Goal: Task Accomplishment & Management: Manage account settings

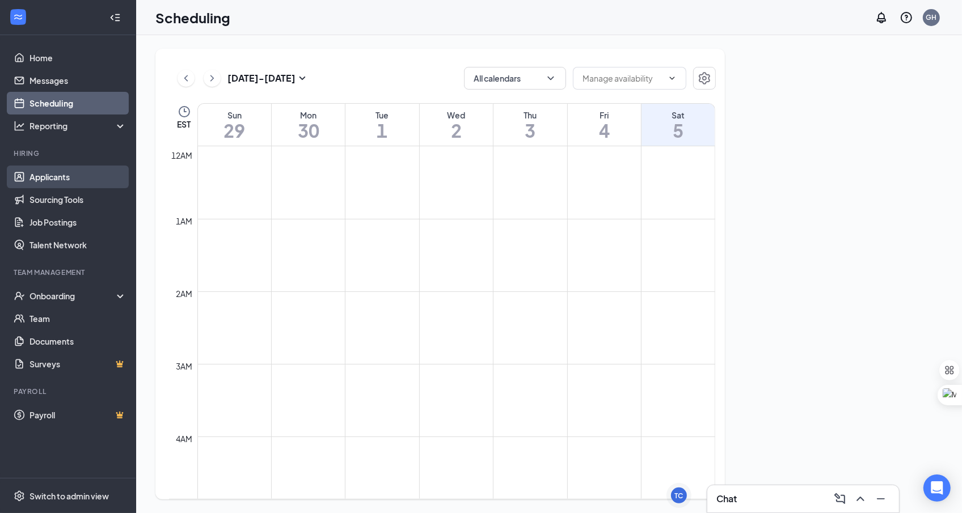
scroll to position [558, 0]
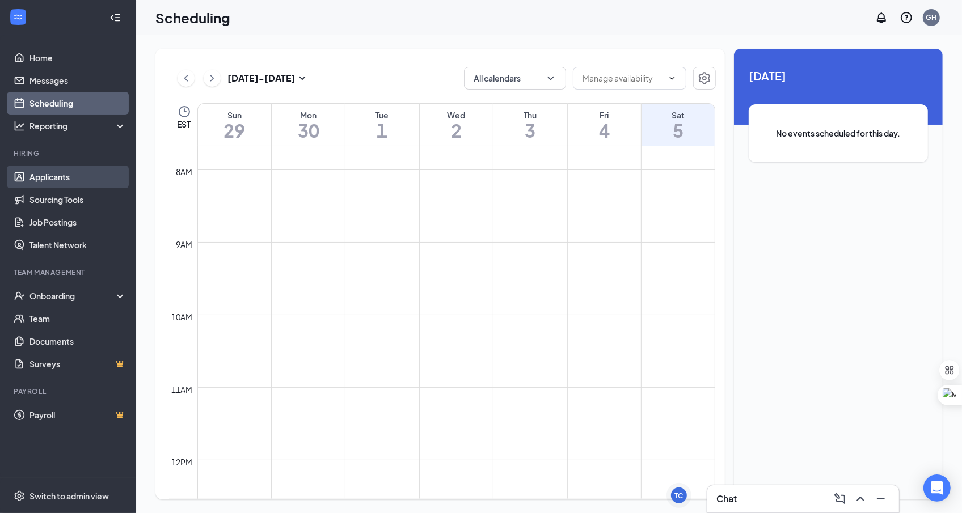
click at [69, 174] on link "Applicants" at bounding box center [77, 177] width 97 height 23
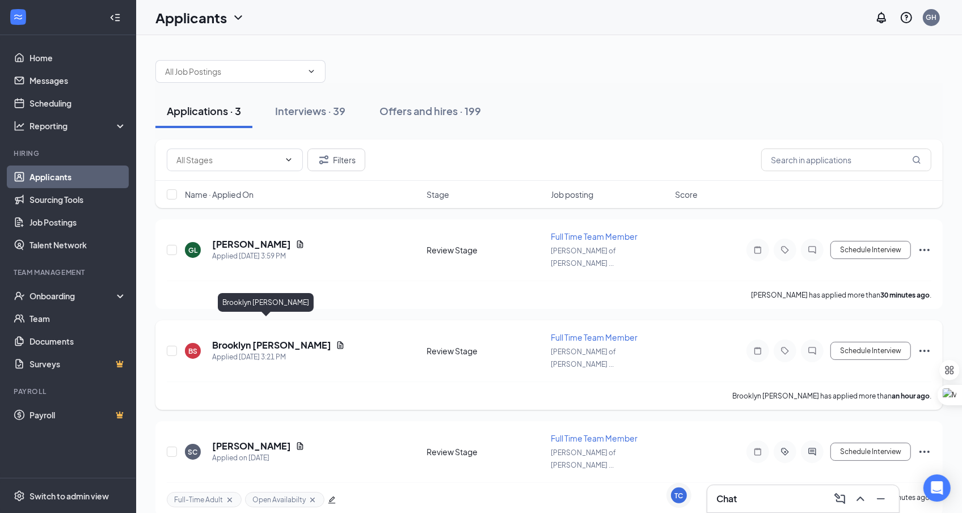
click at [272, 339] on h5 "Brooklyn [PERSON_NAME]" at bounding box center [271, 345] width 119 height 12
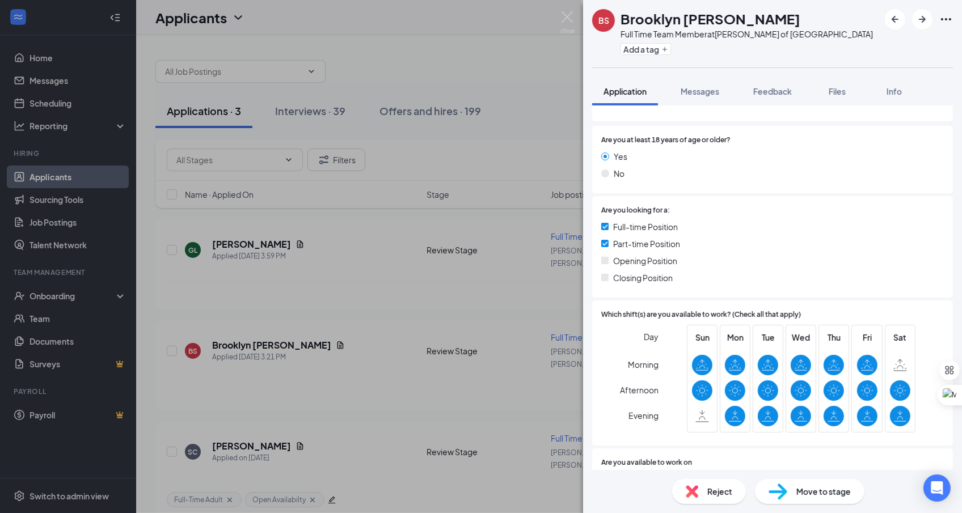
scroll to position [173, 0]
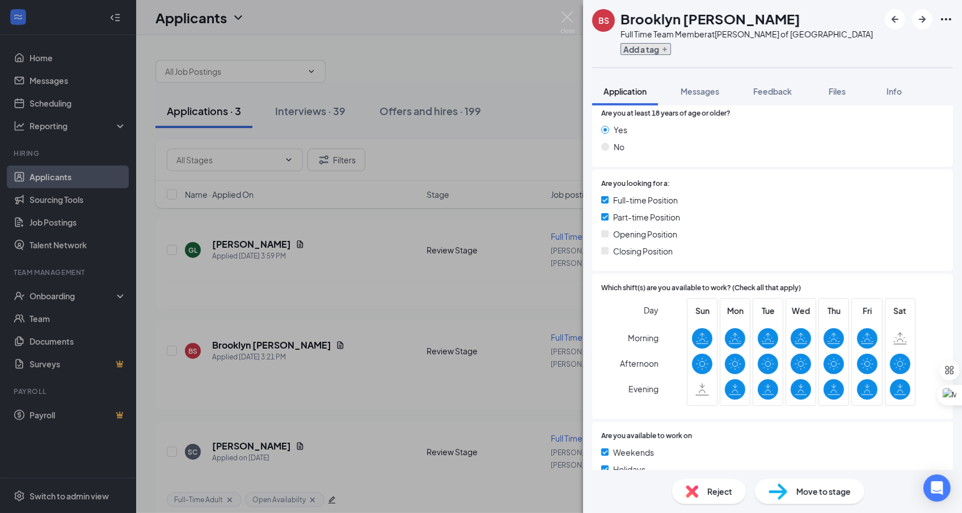
click at [650, 54] on button "Add a tag" at bounding box center [646, 49] width 50 height 12
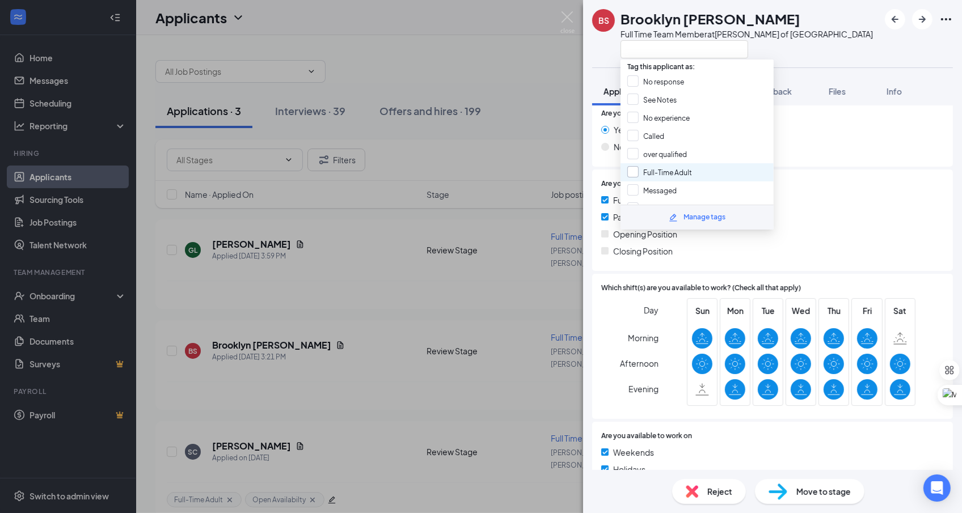
click at [673, 171] on input "Full-Time Adult" at bounding box center [659, 172] width 65 height 12
checkbox input "true"
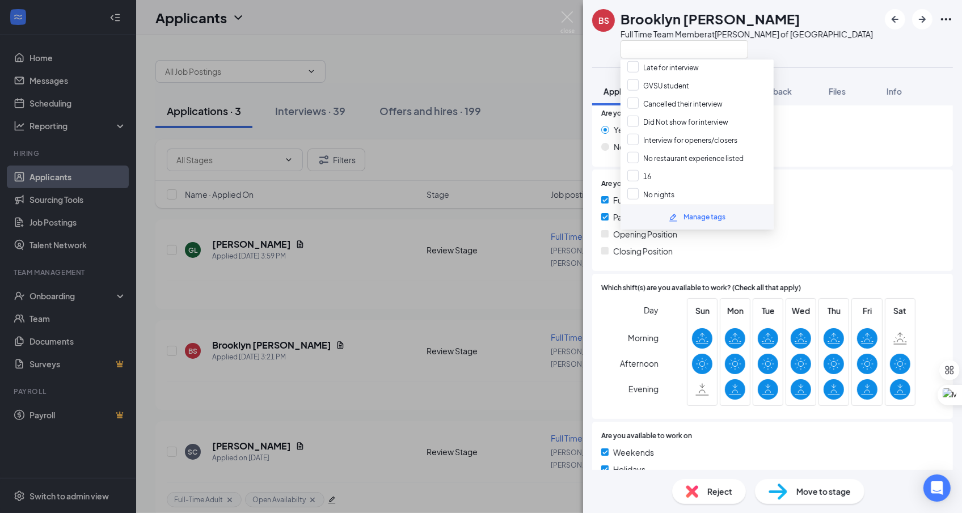
scroll to position [787, 0]
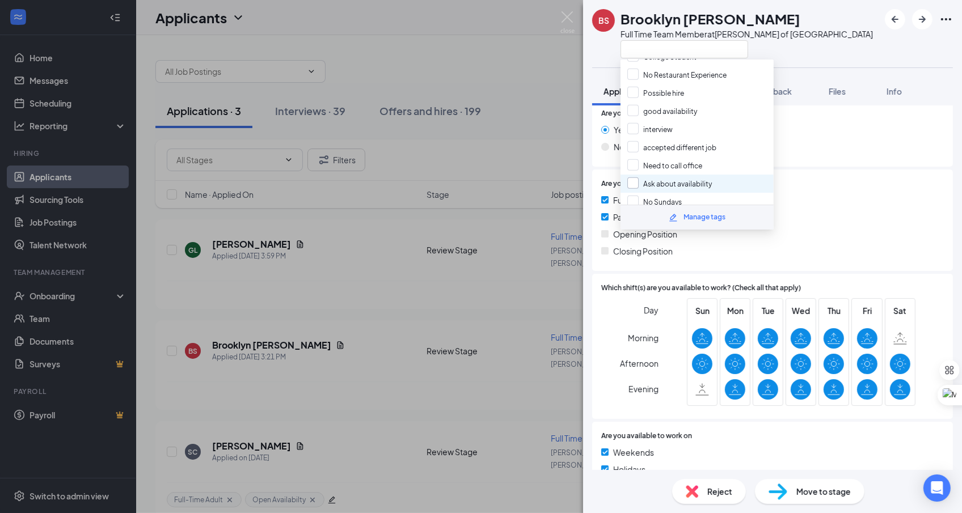
click at [707, 178] on input "Ask about availability" at bounding box center [669, 184] width 85 height 12
checkbox input "true"
click at [780, 58] on div at bounding box center [747, 49] width 252 height 19
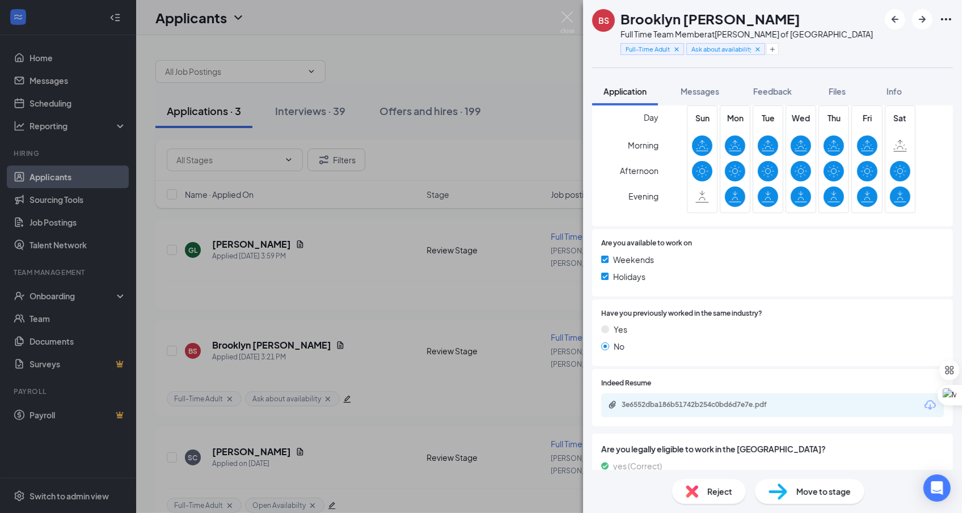
scroll to position [401, 0]
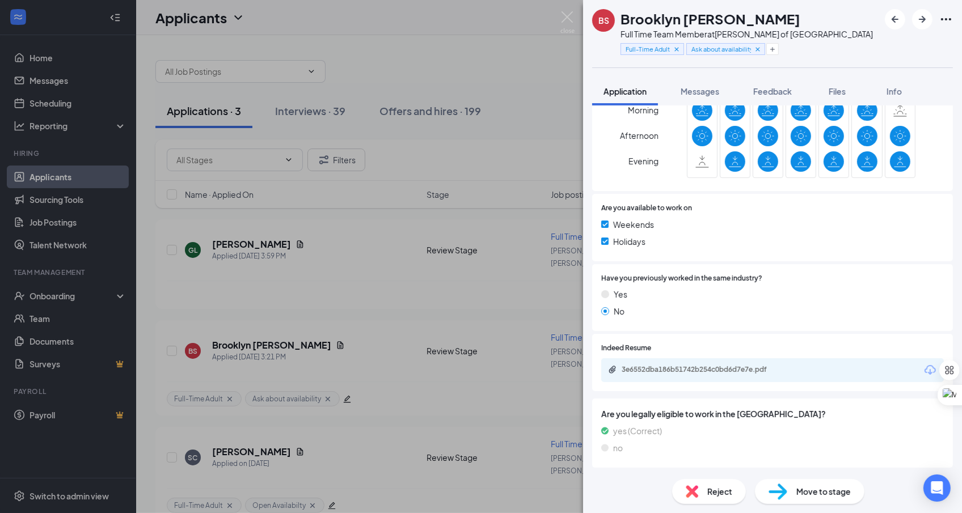
click at [707, 363] on div "3e6552dba186b51742b254c0bd6d7e7e.pdf" at bounding box center [772, 371] width 343 height 24
click at [707, 372] on div "3e6552dba186b51742b254c0bd6d7e7e.pdf" at bounding box center [701, 369] width 159 height 9
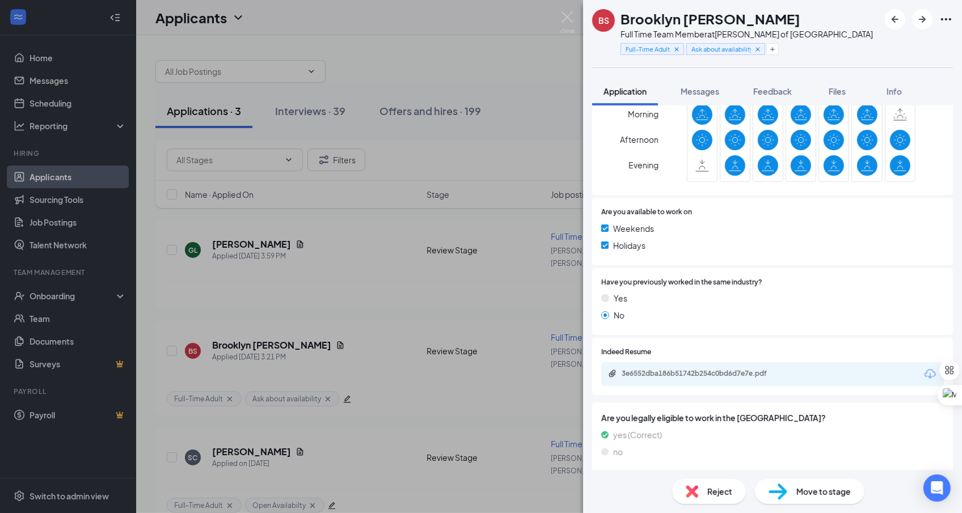
click at [496, 341] on div "BS Brooklyn Schutte Full Time Team Member at Culver's of Hudsonville Full-Time …" at bounding box center [481, 256] width 962 height 513
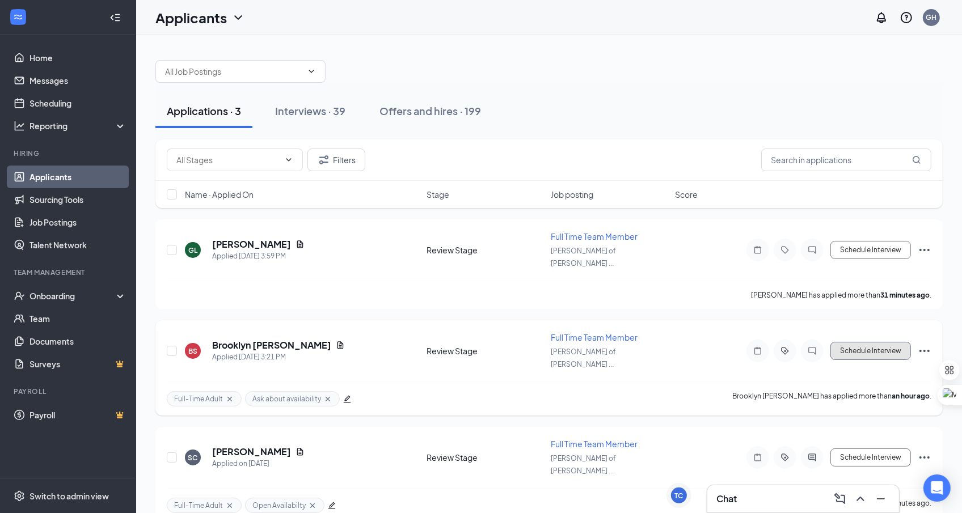
click at [893, 342] on button "Schedule Interview" at bounding box center [870, 351] width 81 height 18
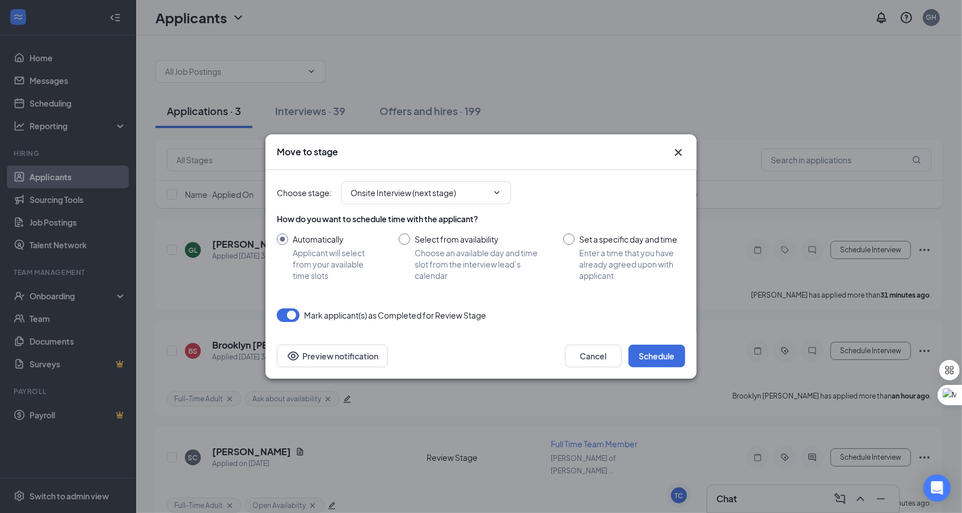
click at [411, 239] on input "Select from availability Choose an available day and time slot from the intervi…" at bounding box center [470, 258] width 142 height 48
radio input "true"
radio input "false"
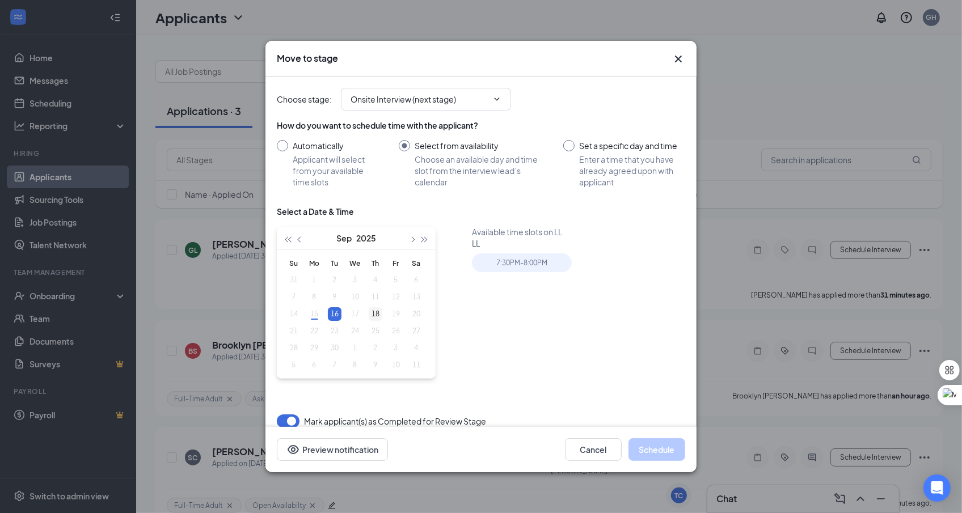
type input "Sep 18, 2025"
click at [376, 317] on div "18" at bounding box center [376, 314] width 14 height 14
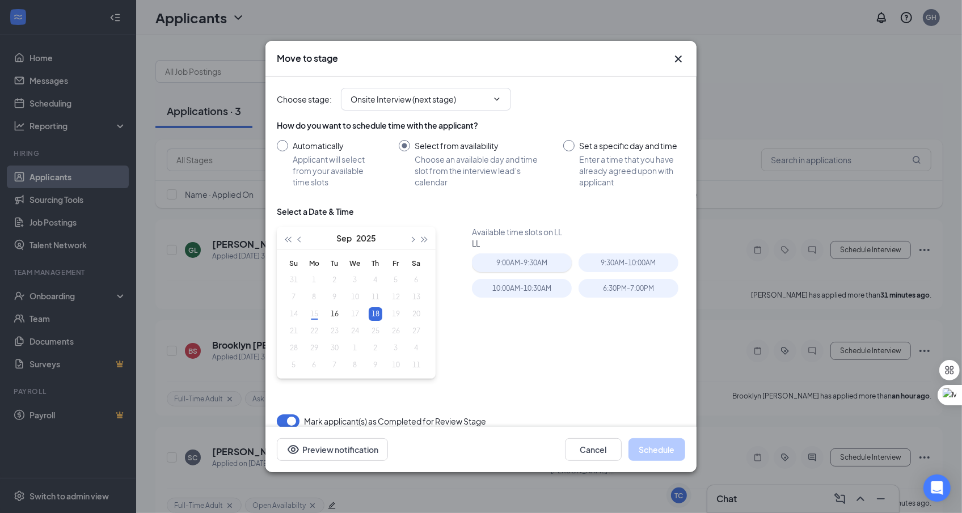
click at [532, 263] on div "9:00AM - 9:30AM" at bounding box center [522, 263] width 100 height 19
click at [543, 291] on div "10:00AM - 10:30AM" at bounding box center [522, 288] width 100 height 19
click at [661, 462] on div "Cancel Schedule Preview notification" at bounding box center [480, 449] width 431 height 45
click at [664, 454] on button "Schedule" at bounding box center [657, 450] width 57 height 23
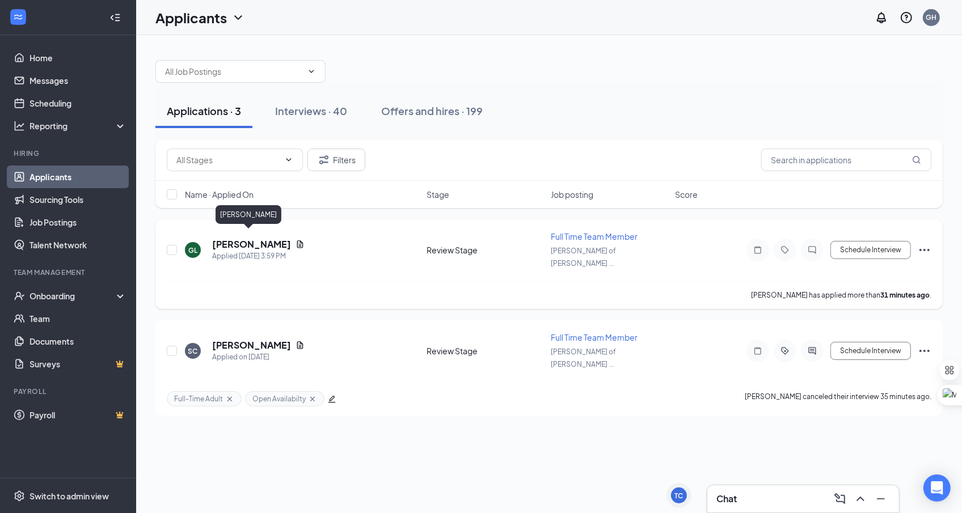
click at [252, 238] on h5 "[PERSON_NAME]" at bounding box center [251, 244] width 79 height 12
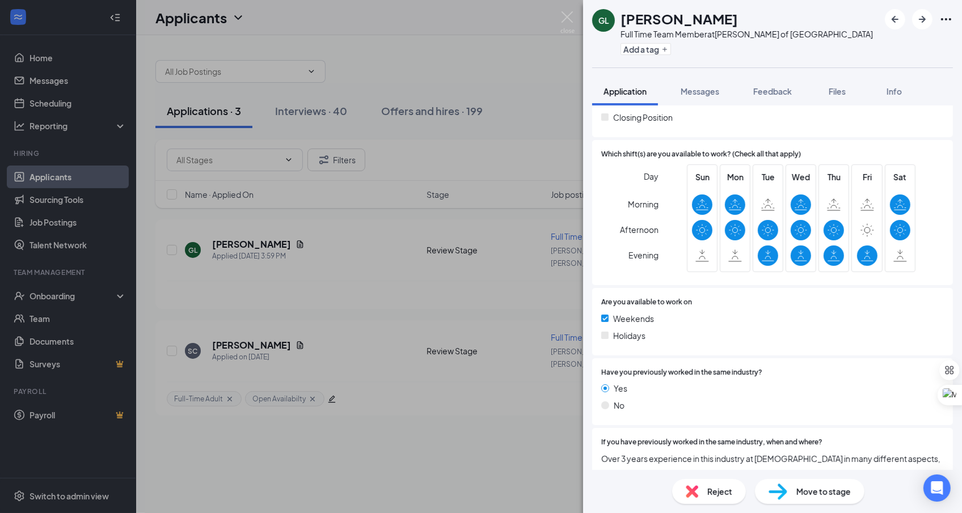
scroll to position [307, 0]
click at [661, 52] on button "Add a tag" at bounding box center [646, 49] width 50 height 12
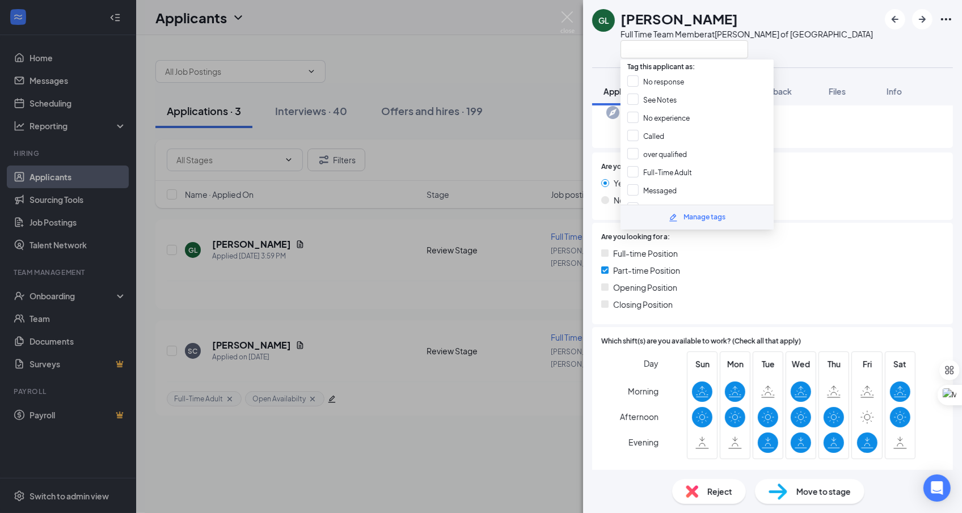
scroll to position [0, 0]
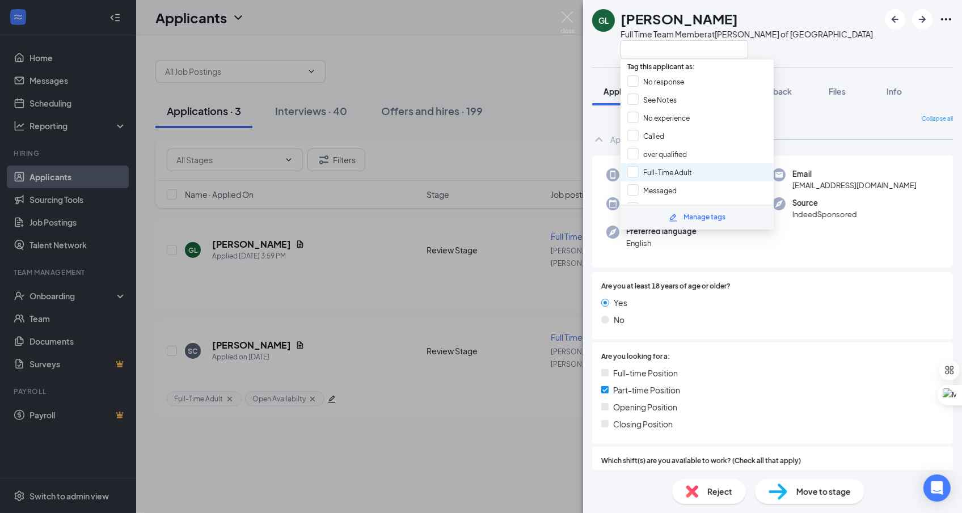
click at [694, 170] on div "Full-Time Adult" at bounding box center [697, 172] width 153 height 18
checkbox input "true"
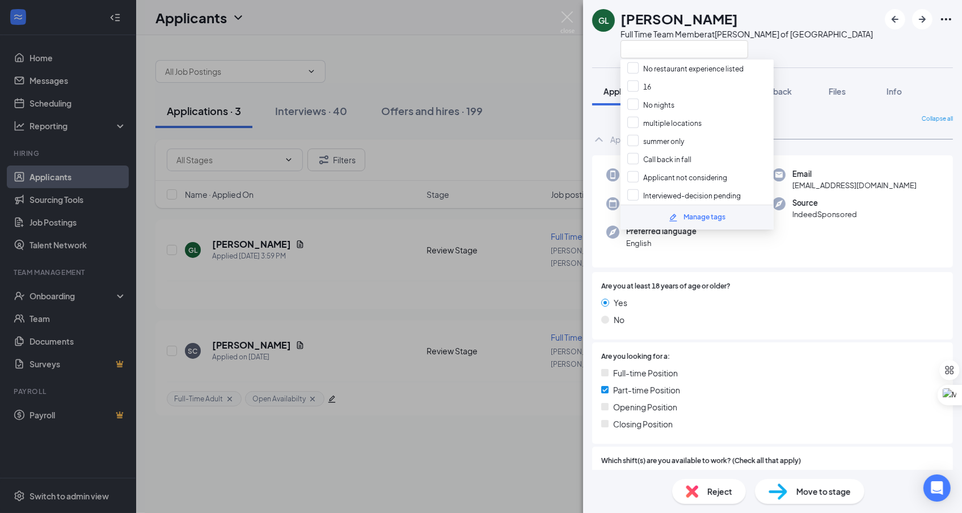
scroll to position [787, 0]
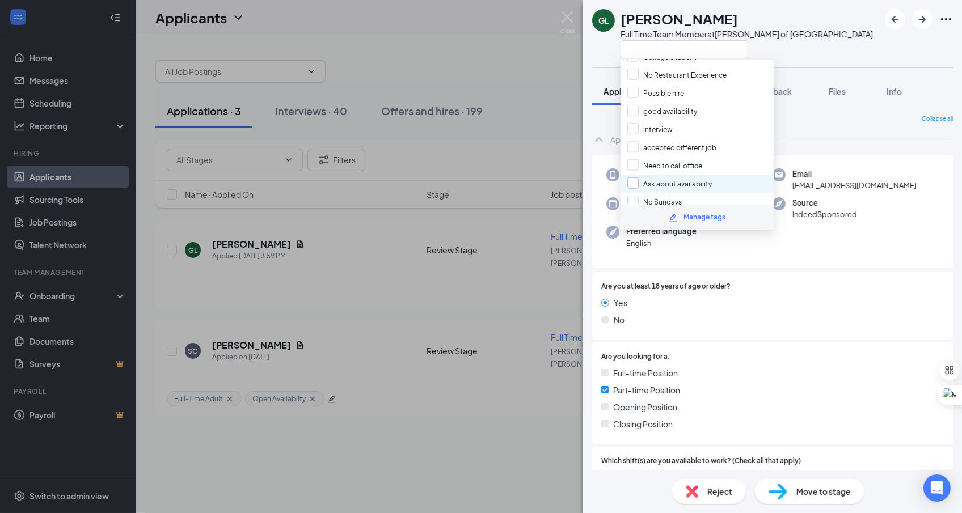
click at [698, 178] on input "Ask about availability" at bounding box center [669, 184] width 85 height 12
checkbox input "true"
click at [769, 29] on div "Full Time Team Member at Culver's of Hudsonville" at bounding box center [747, 33] width 252 height 11
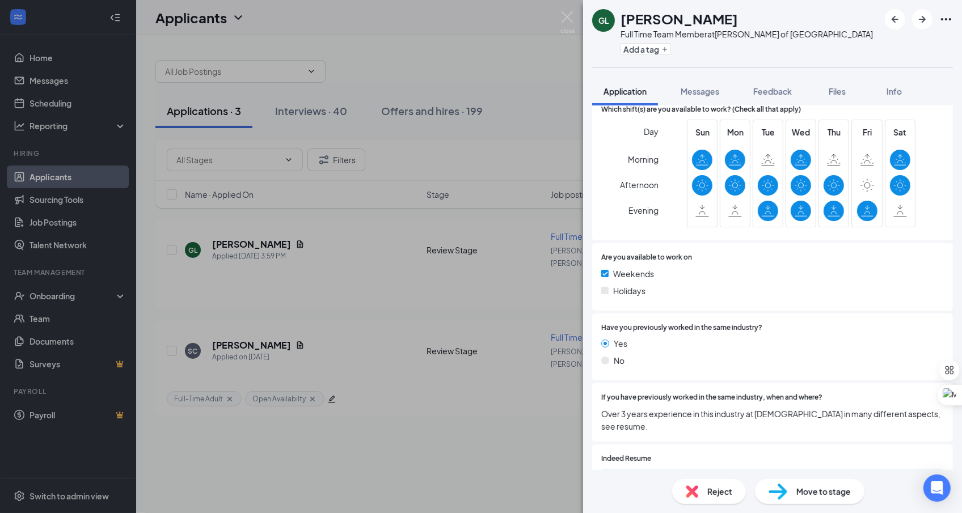
scroll to position [462, 0]
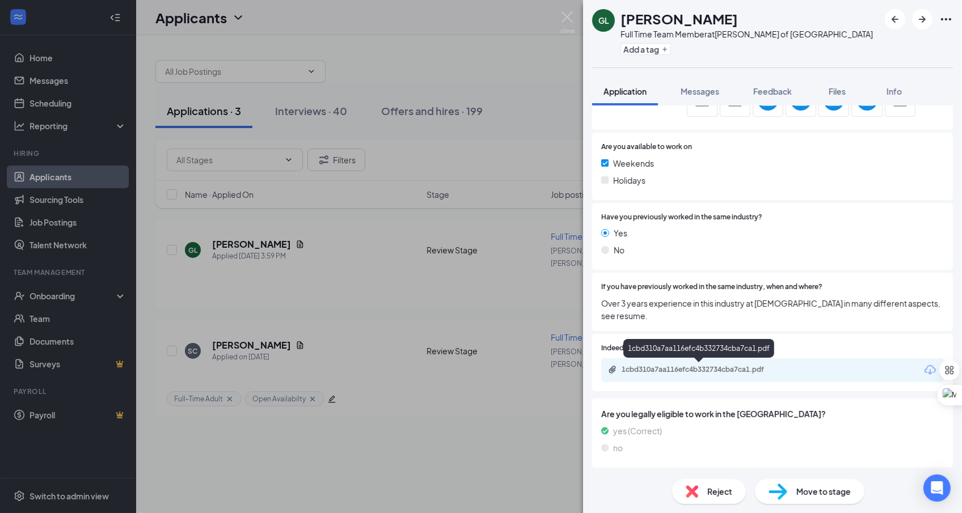
click at [688, 374] on div "1cbd310a7aa116efc4b332734cba7ca1.pdf" at bounding box center [700, 370] width 184 height 11
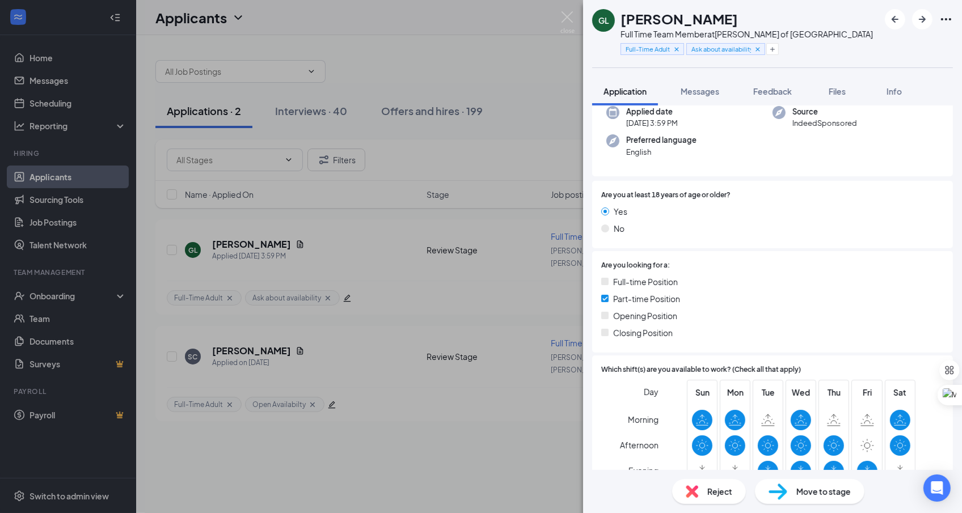
scroll to position [0, 0]
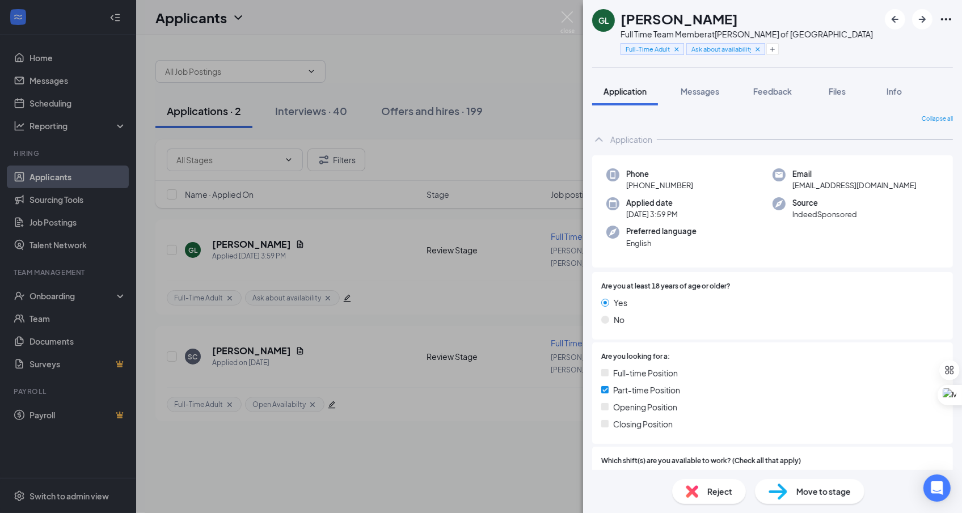
click at [490, 309] on div "GL Grayson Louis Full Time Team Member at Culver's of Hudsonville Full-Time Adu…" at bounding box center [481, 256] width 962 height 513
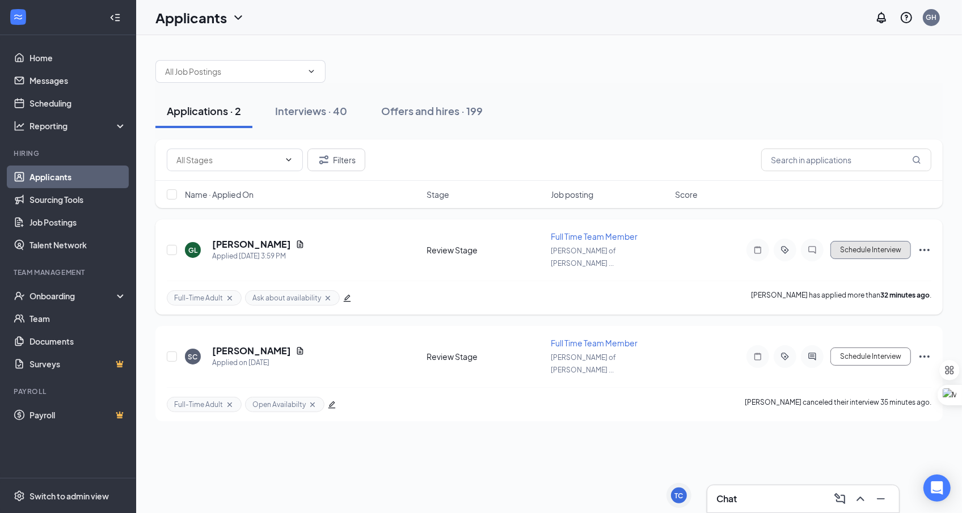
click at [855, 242] on button "Schedule Interview" at bounding box center [870, 250] width 81 height 18
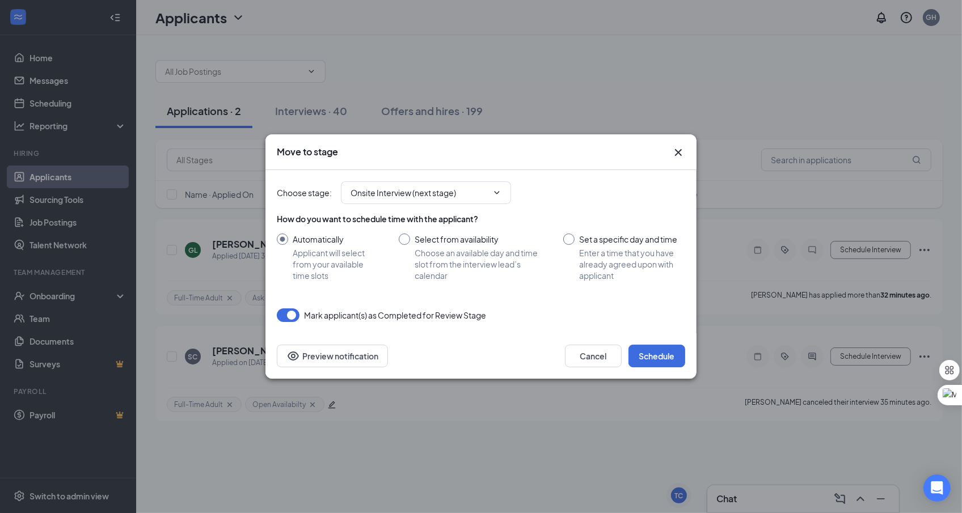
click at [399, 238] on input "Select from availability Choose an available day and time slot from the intervi…" at bounding box center [470, 258] width 142 height 48
radio input "true"
radio input "false"
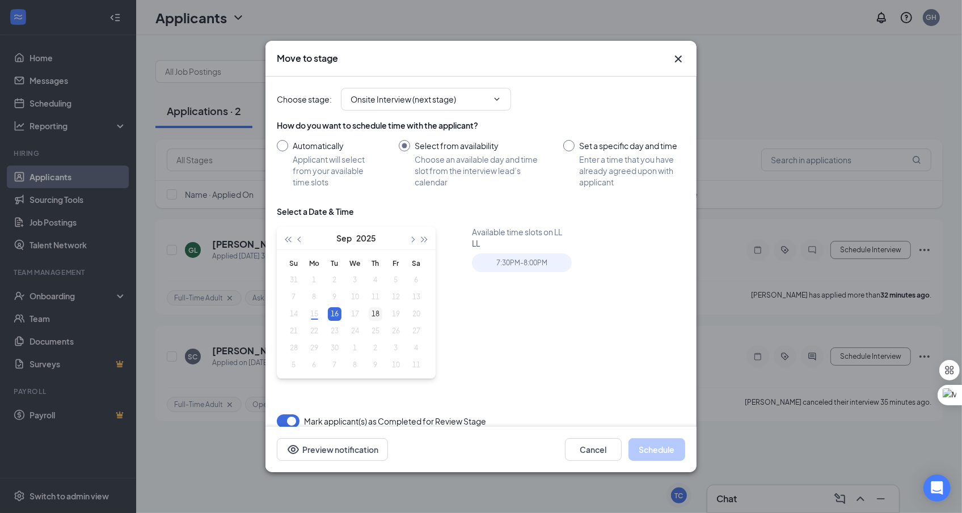
type input "Sep 18, 2025"
click at [377, 314] on div "18" at bounding box center [376, 314] width 14 height 14
click at [596, 265] on div "9:30AM - 10:00AM" at bounding box center [629, 263] width 100 height 19
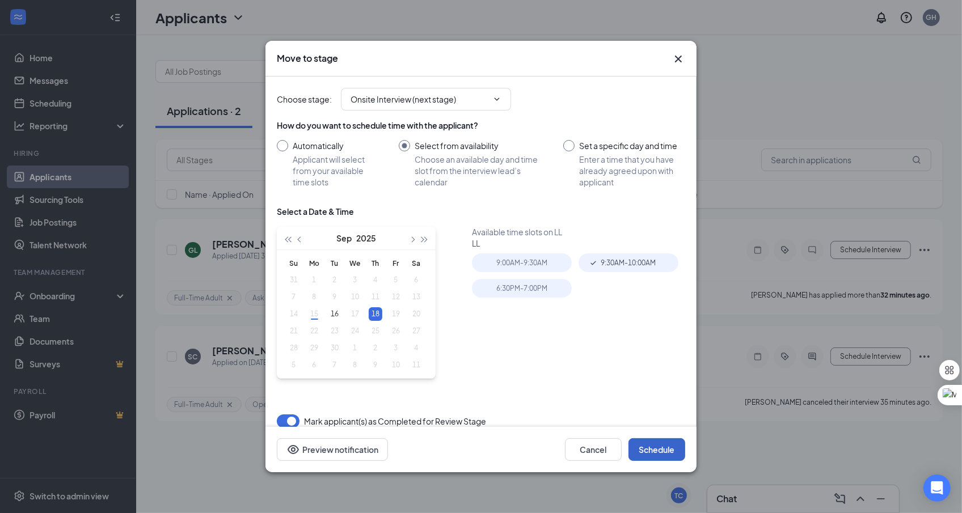
click at [646, 449] on button "Schedule" at bounding box center [657, 450] width 57 height 23
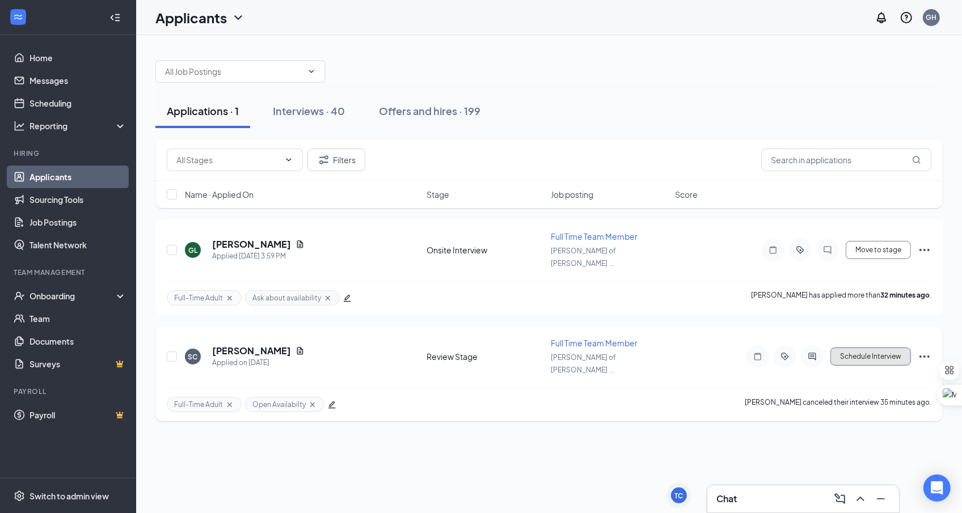
click at [870, 348] on button "Schedule Interview" at bounding box center [870, 357] width 81 height 18
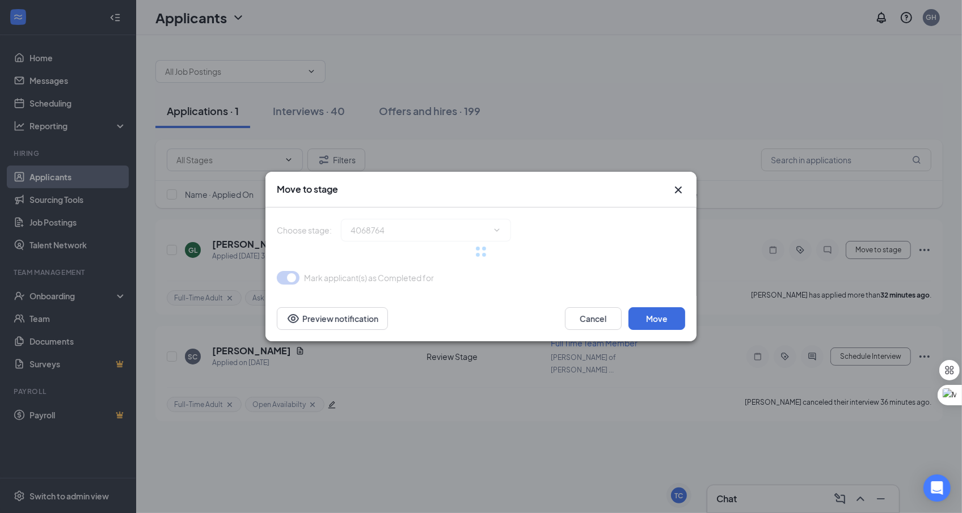
type input "Onsite Interview (next stage)"
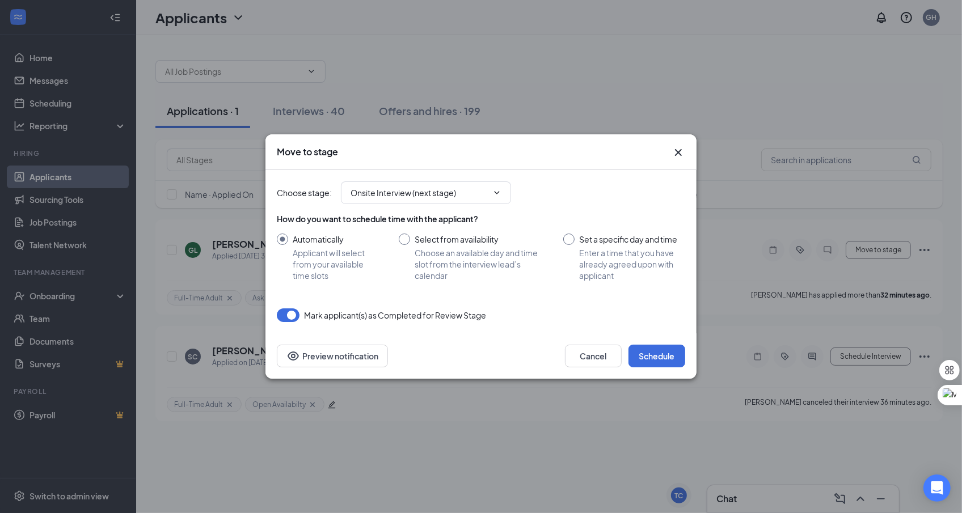
click at [414, 248] on input "Select from availability Choose an available day and time slot from the intervi…" at bounding box center [470, 258] width 142 height 48
radio input "true"
radio input "false"
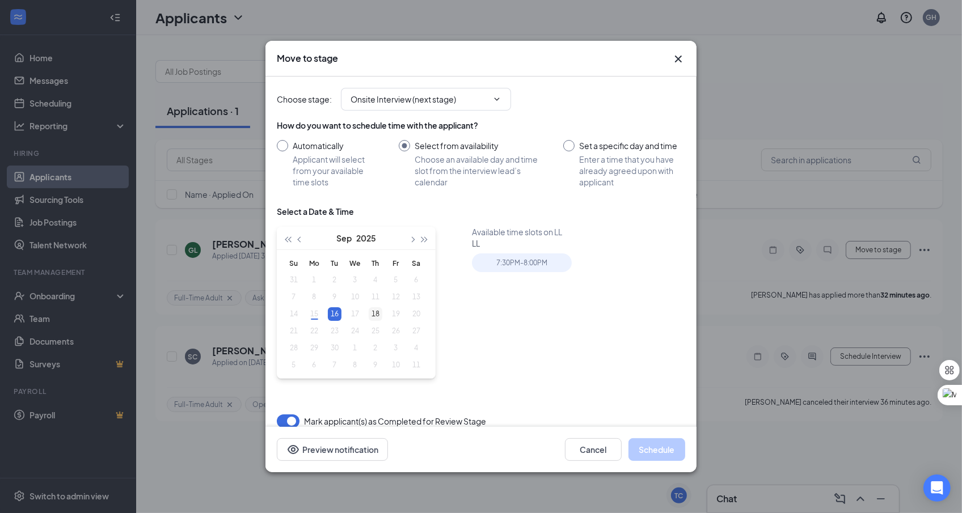
type input "Sep 18, 2025"
click at [372, 313] on div "18" at bounding box center [376, 314] width 14 height 14
click at [547, 259] on div "9:00AM - 9:30AM" at bounding box center [522, 263] width 100 height 19
click at [666, 443] on button "Schedule" at bounding box center [657, 450] width 57 height 23
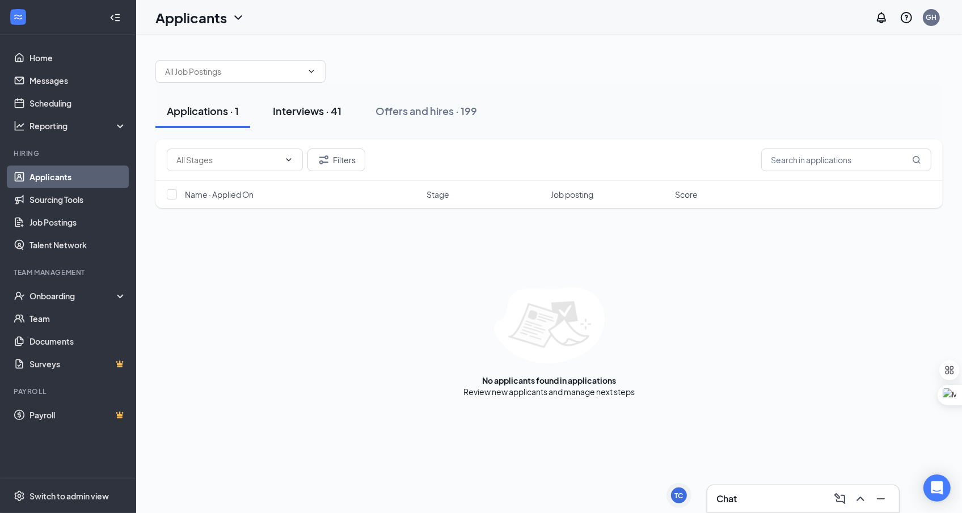
click at [313, 107] on div "Interviews · 41" at bounding box center [307, 111] width 69 height 14
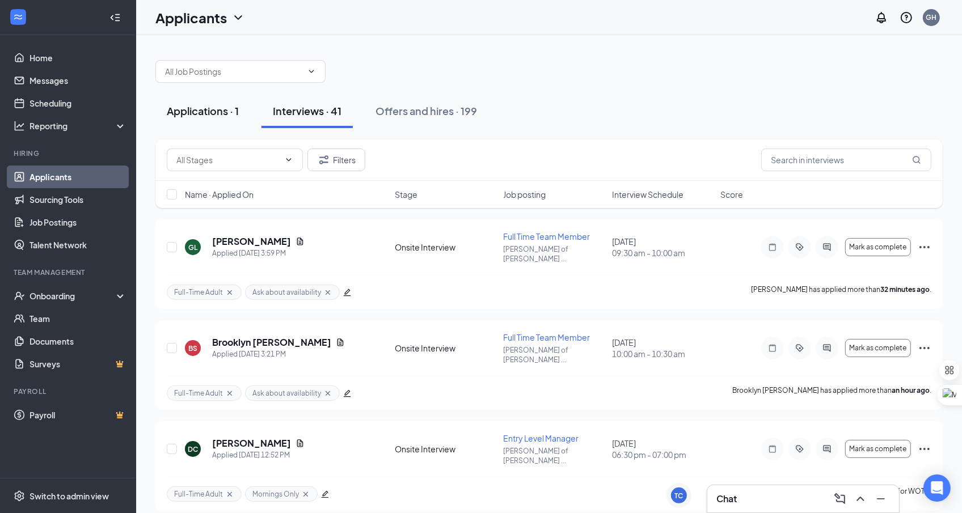
click at [202, 107] on div "Applications · 1" at bounding box center [203, 111] width 72 height 14
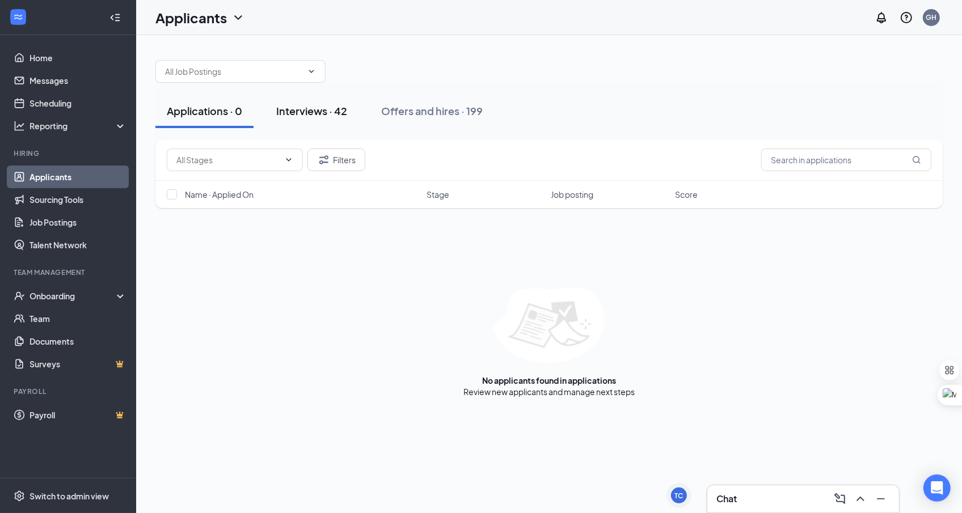
click at [336, 118] on button "Interviews · 42" at bounding box center [312, 111] width 94 height 34
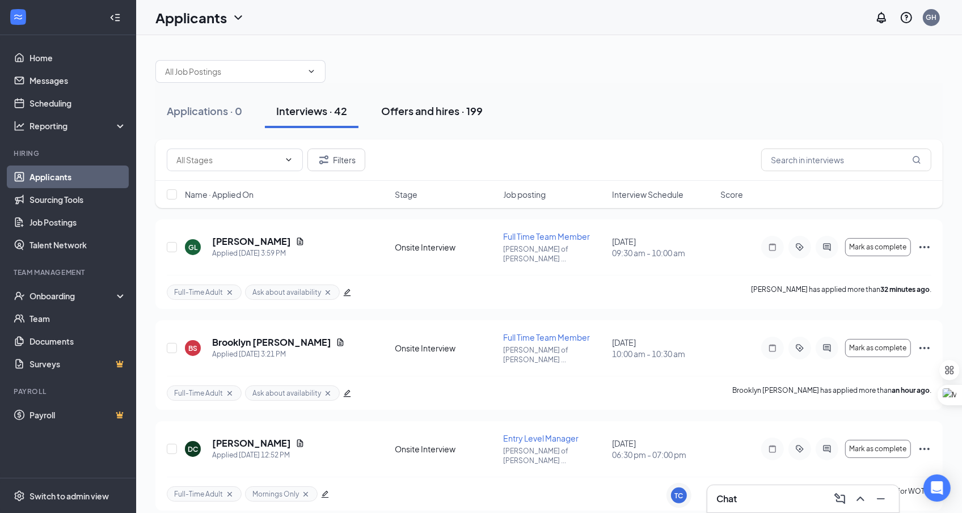
click at [406, 119] on button "Offers and hires · 199" at bounding box center [432, 111] width 124 height 34
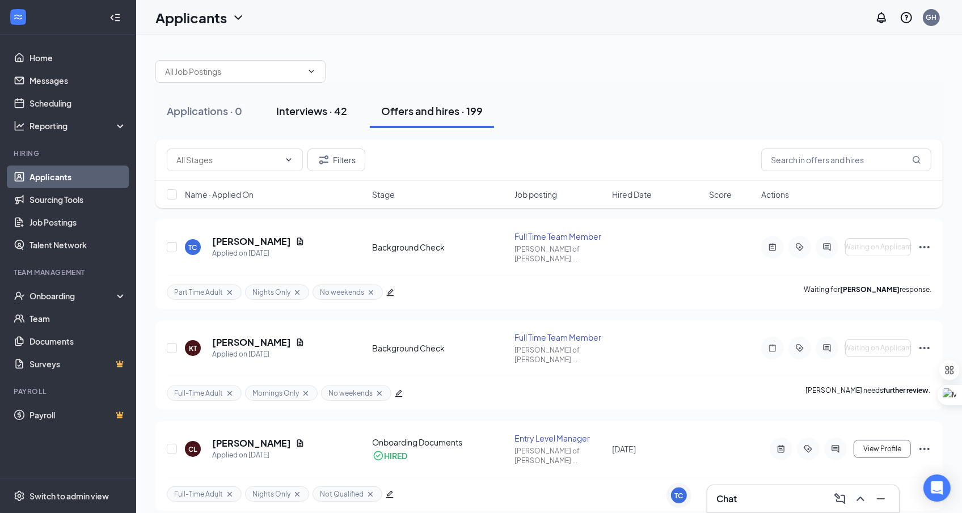
click at [313, 112] on div "Interviews · 42" at bounding box center [311, 111] width 71 height 14
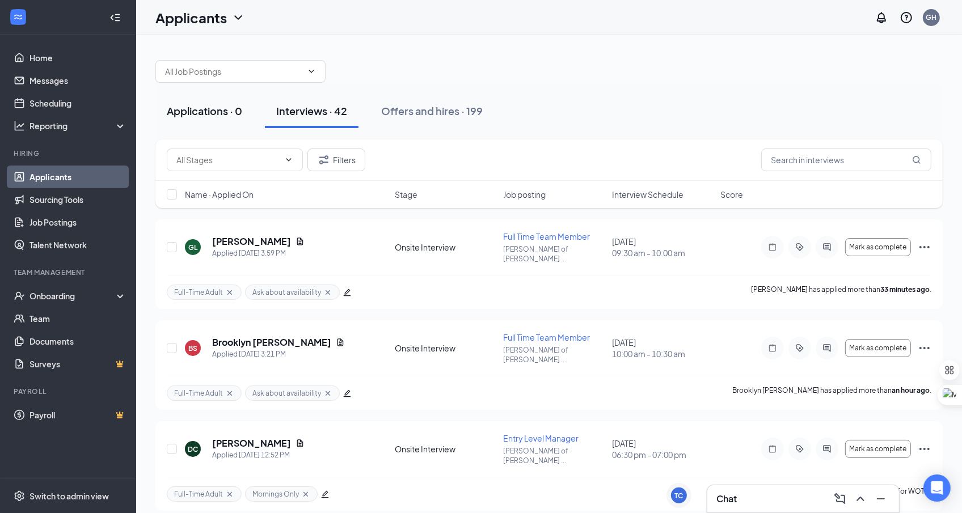
click at [207, 116] on div "Applications · 0" at bounding box center [204, 111] width 75 height 14
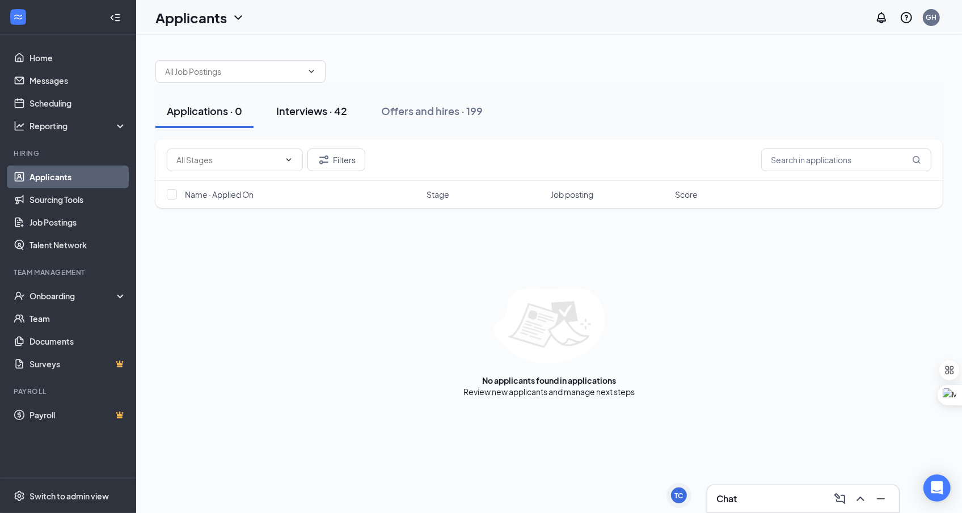
click at [319, 112] on div "Interviews · 42" at bounding box center [311, 111] width 71 height 14
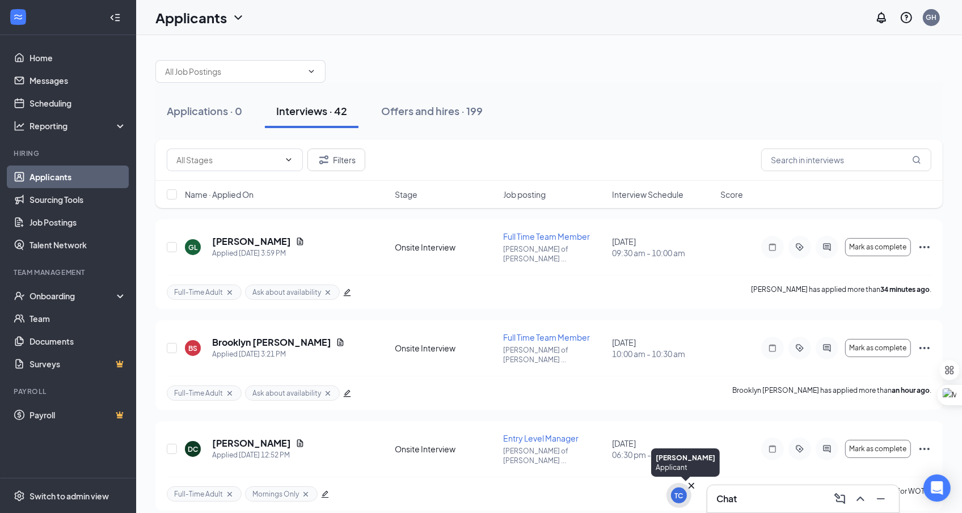
click at [682, 493] on div "TC" at bounding box center [679, 496] width 9 height 10
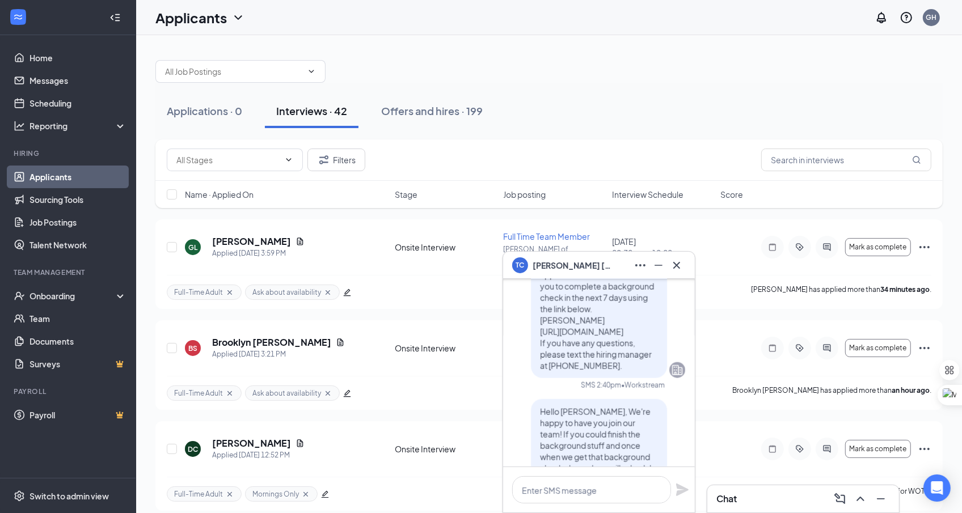
scroll to position [-53, 0]
click at [608, 268] on div "TC Tenille Conner" at bounding box center [599, 265] width 174 height 18
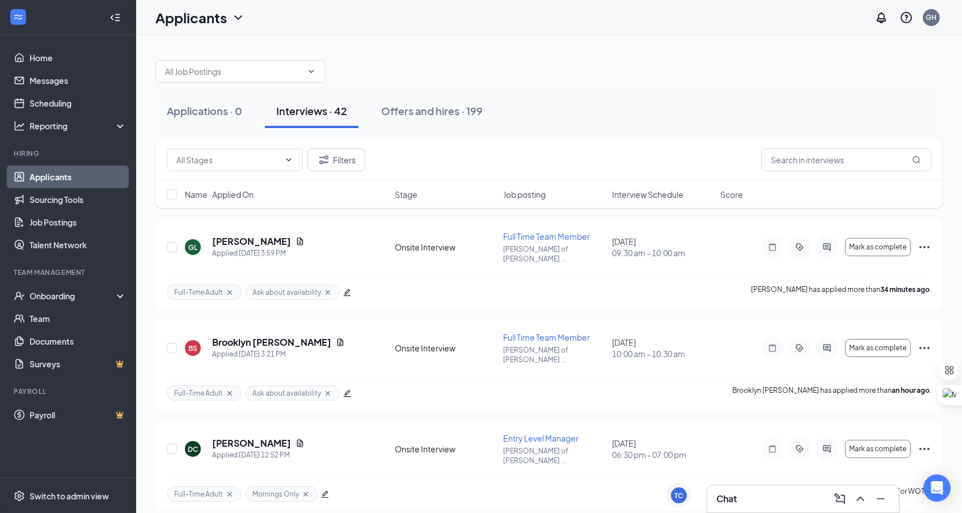
click at [532, 71] on div at bounding box center [548, 66] width 787 height 34
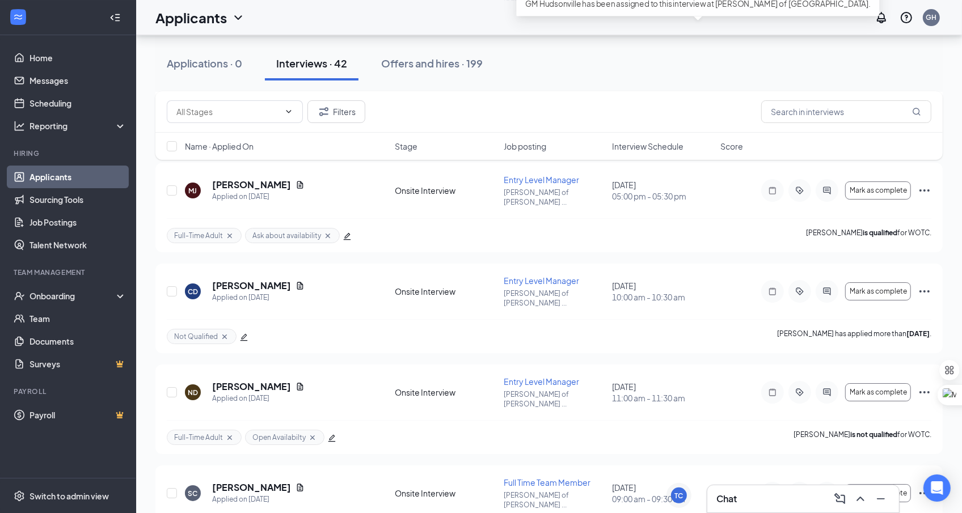
scroll to position [3540, 0]
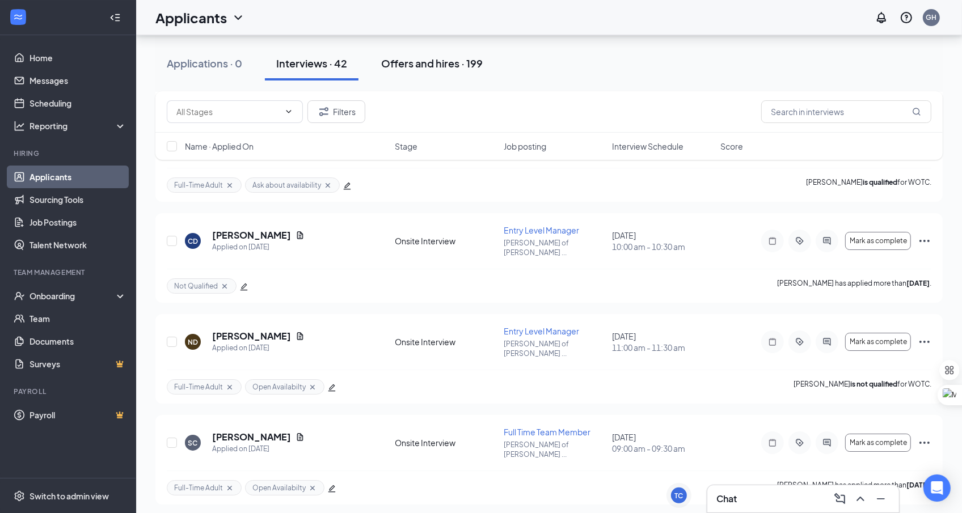
click at [458, 57] on div "Offers and hires · 199" at bounding box center [432, 63] width 102 height 14
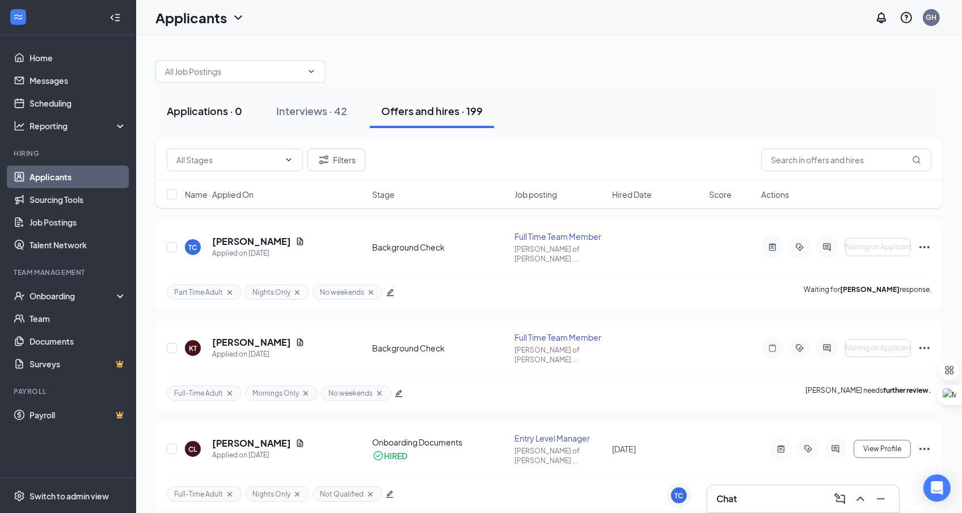
click at [217, 106] on div "Applications · 0" at bounding box center [204, 111] width 75 height 14
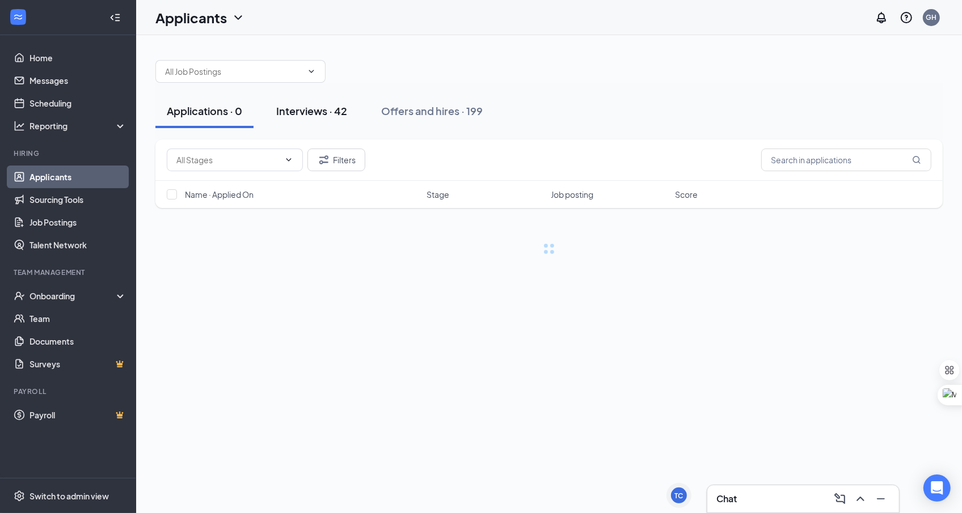
click at [301, 116] on div "Interviews · 42" at bounding box center [311, 111] width 71 height 14
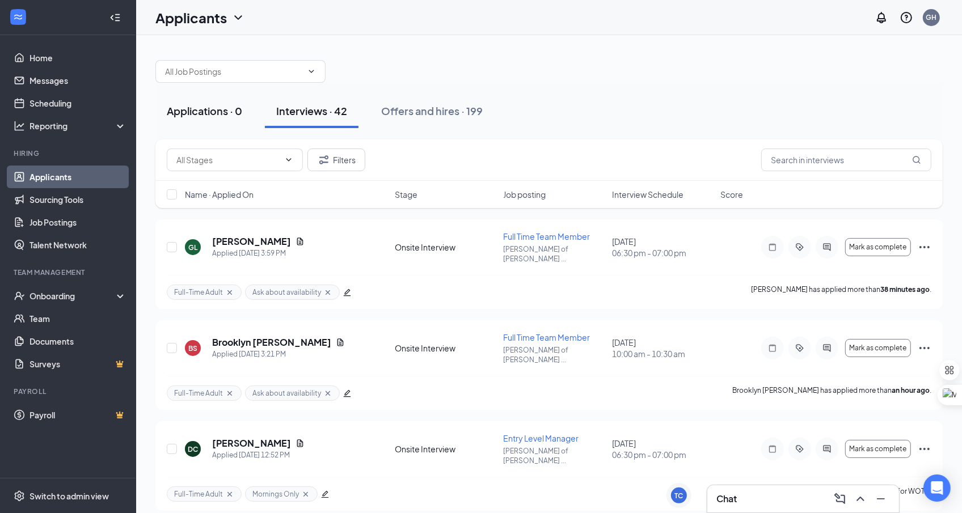
click at [210, 113] on div "Applications · 0" at bounding box center [204, 111] width 75 height 14
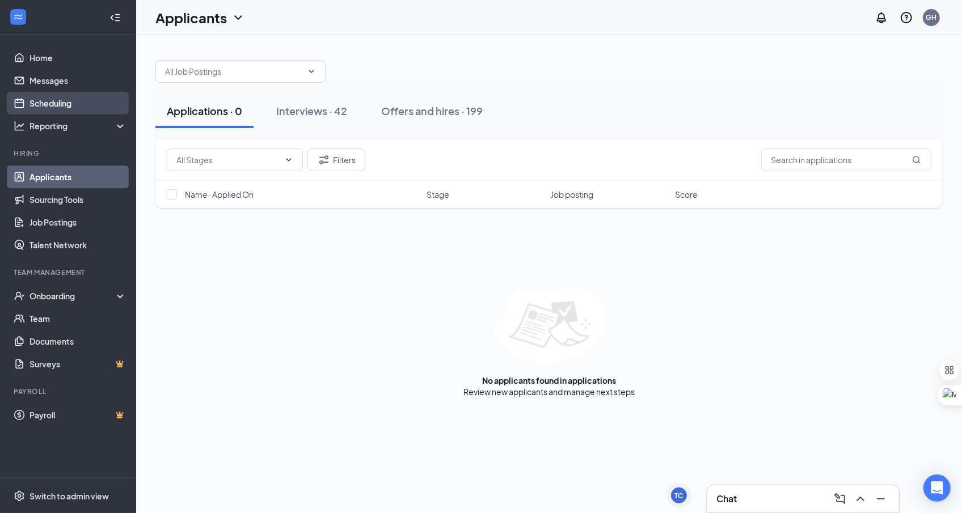
click at [118, 103] on link "Scheduling" at bounding box center [77, 103] width 97 height 23
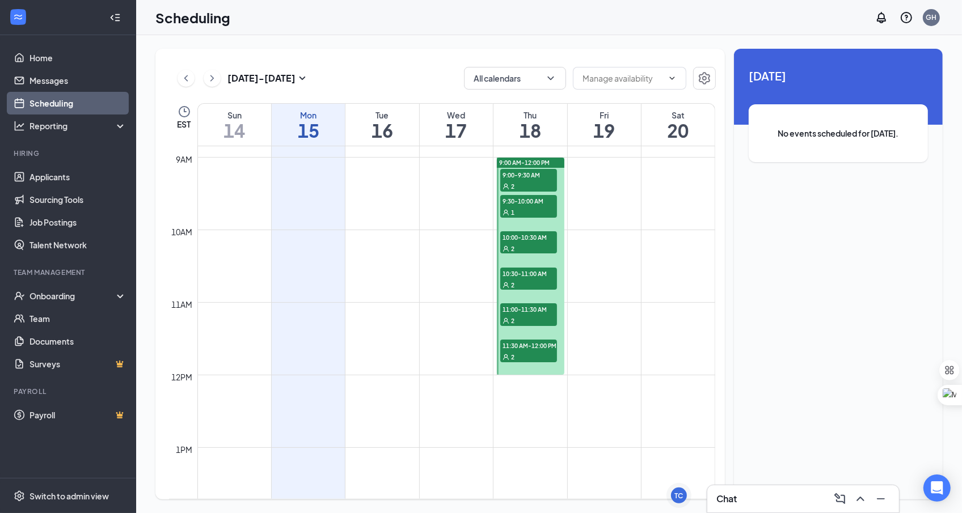
scroll to position [133, 0]
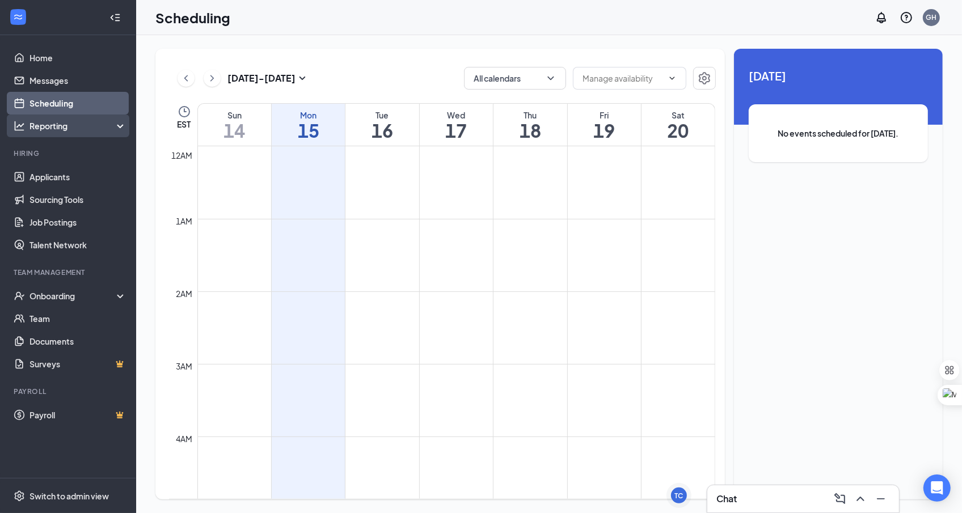
scroll to position [558, 0]
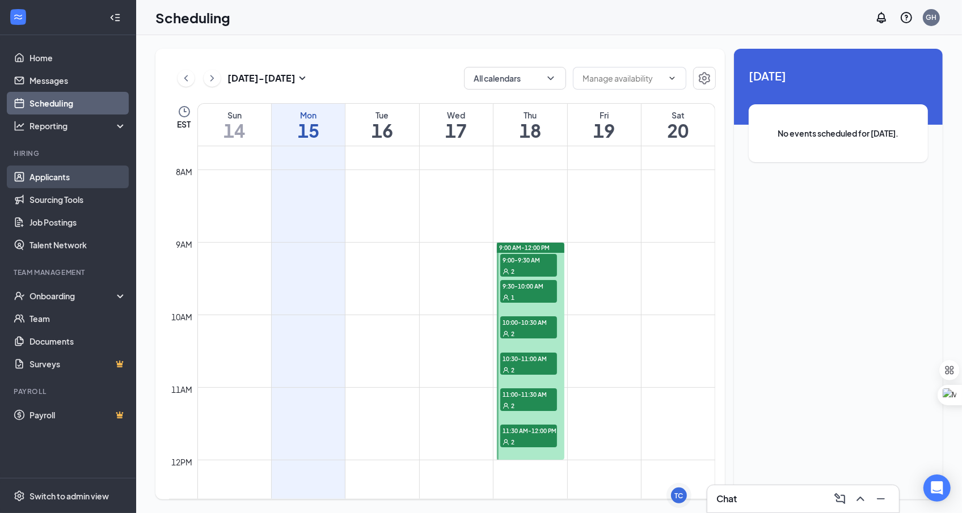
click at [54, 166] on link "Applicants" at bounding box center [77, 177] width 97 height 23
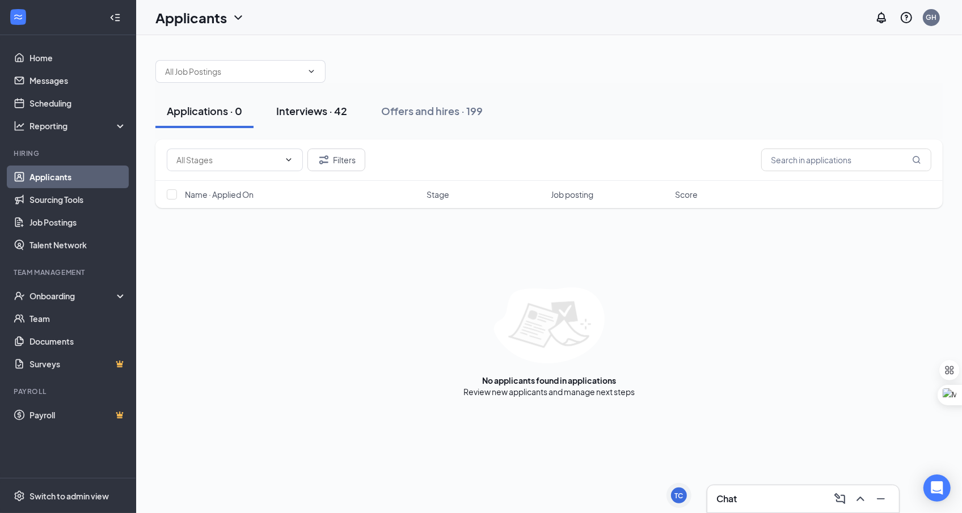
click at [328, 113] on div "Interviews · 42" at bounding box center [311, 111] width 71 height 14
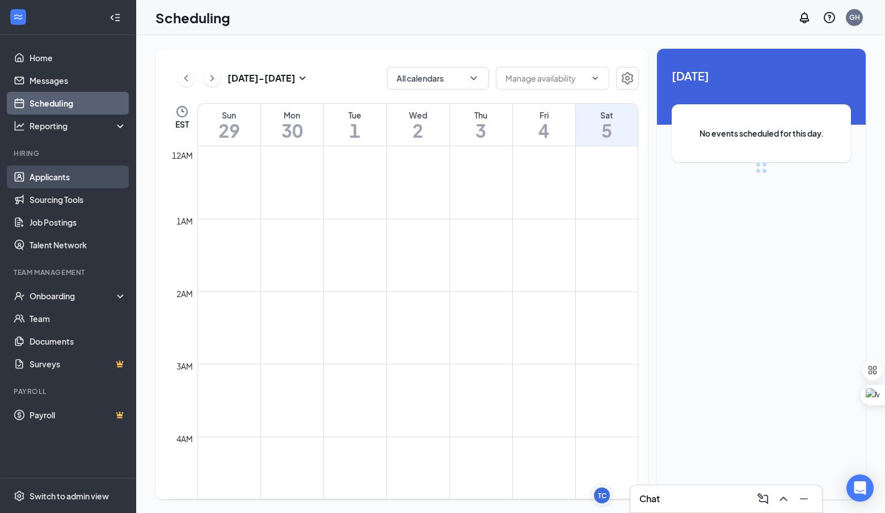
scroll to position [558, 0]
click at [82, 171] on link "Applicants" at bounding box center [77, 177] width 97 height 23
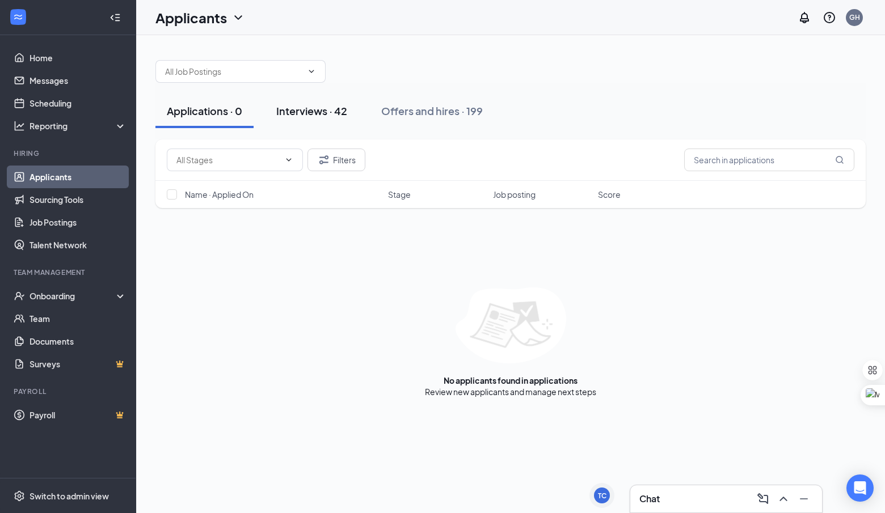
click at [307, 114] on div "Interviews · 42" at bounding box center [311, 111] width 71 height 14
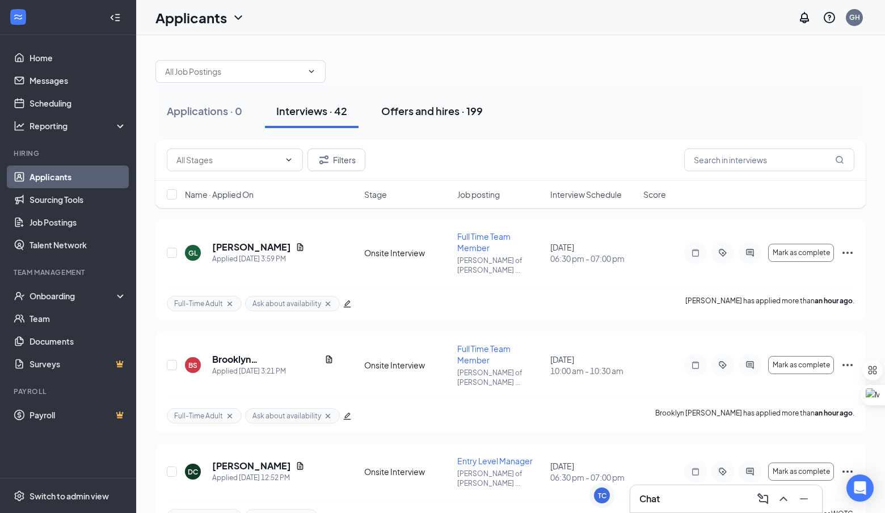
click at [428, 113] on div "Offers and hires · 199" at bounding box center [432, 111] width 102 height 14
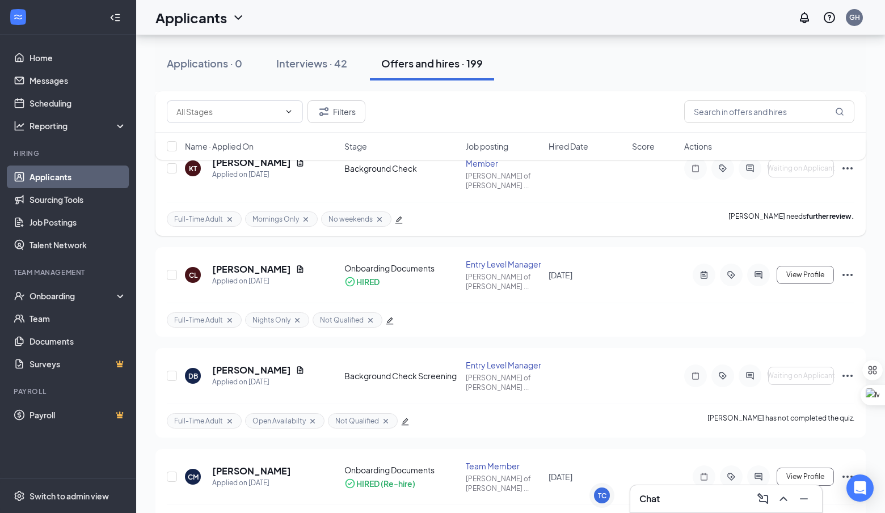
scroll to position [196, 0]
